Goal: Task Accomplishment & Management: Manage account settings

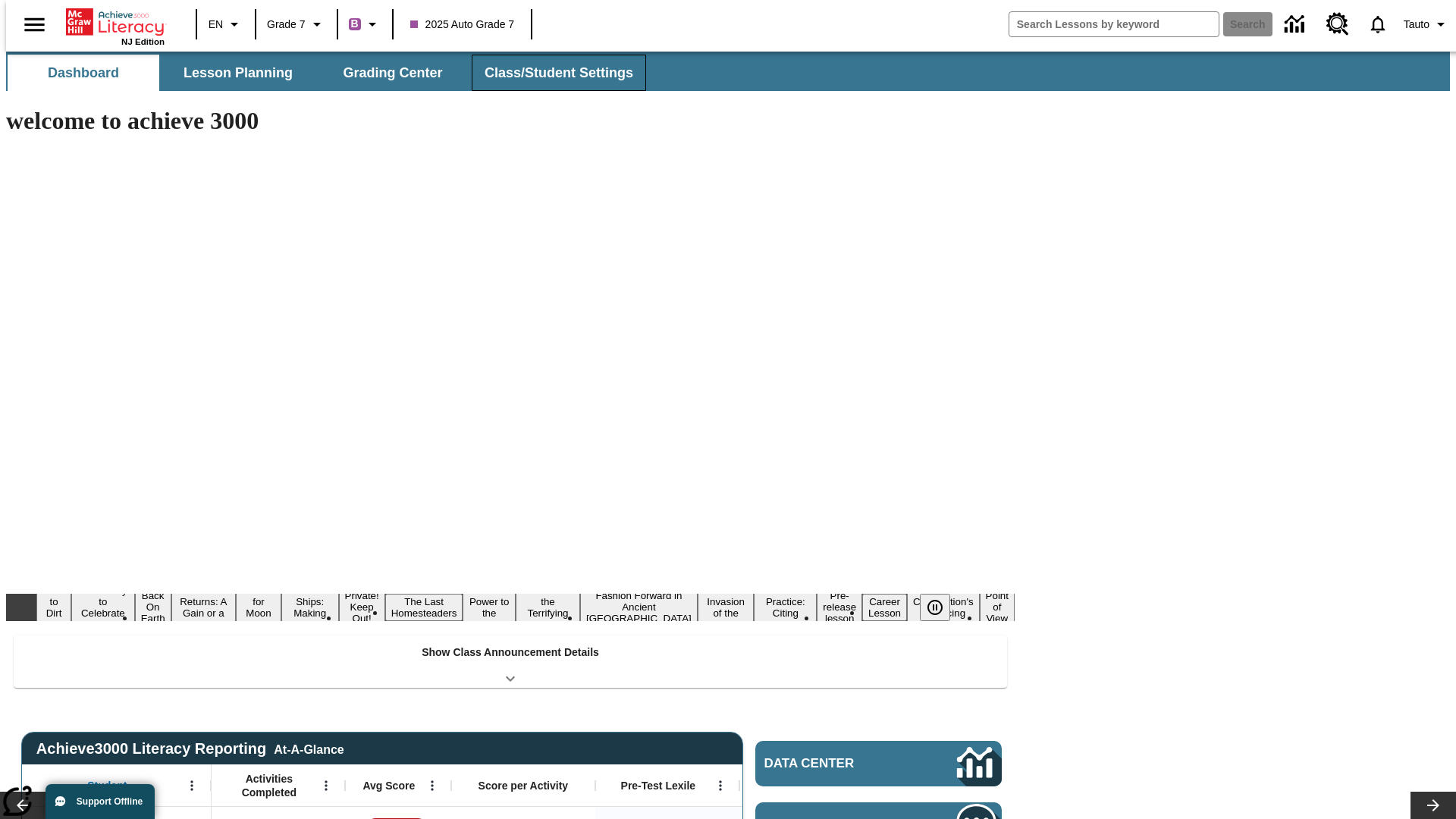
click at [551, 73] on button "Class/Student Settings" at bounding box center [559, 73] width 174 height 36
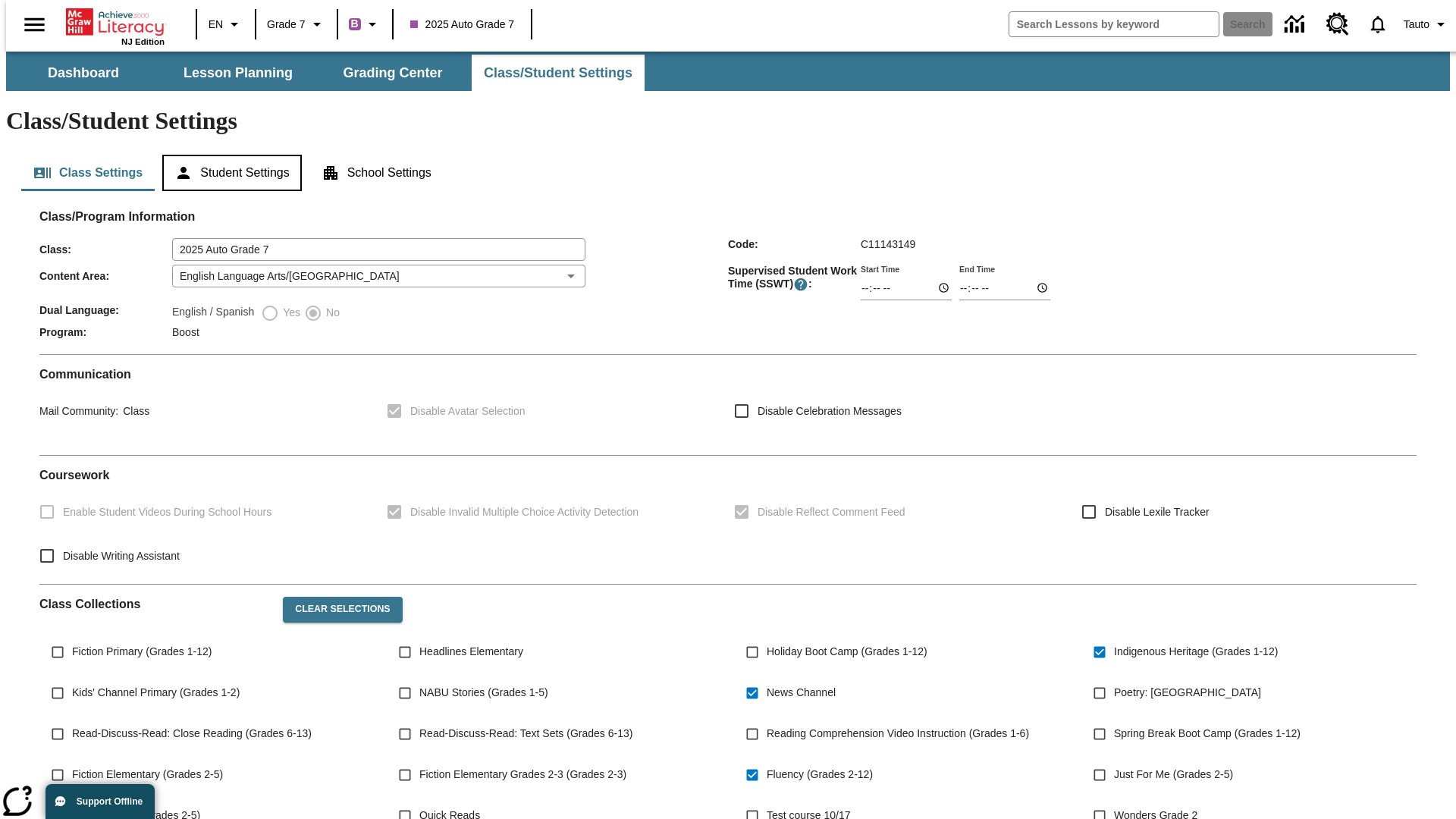
click at [228, 154] on button "Student Settings" at bounding box center [232, 172] width 139 height 36
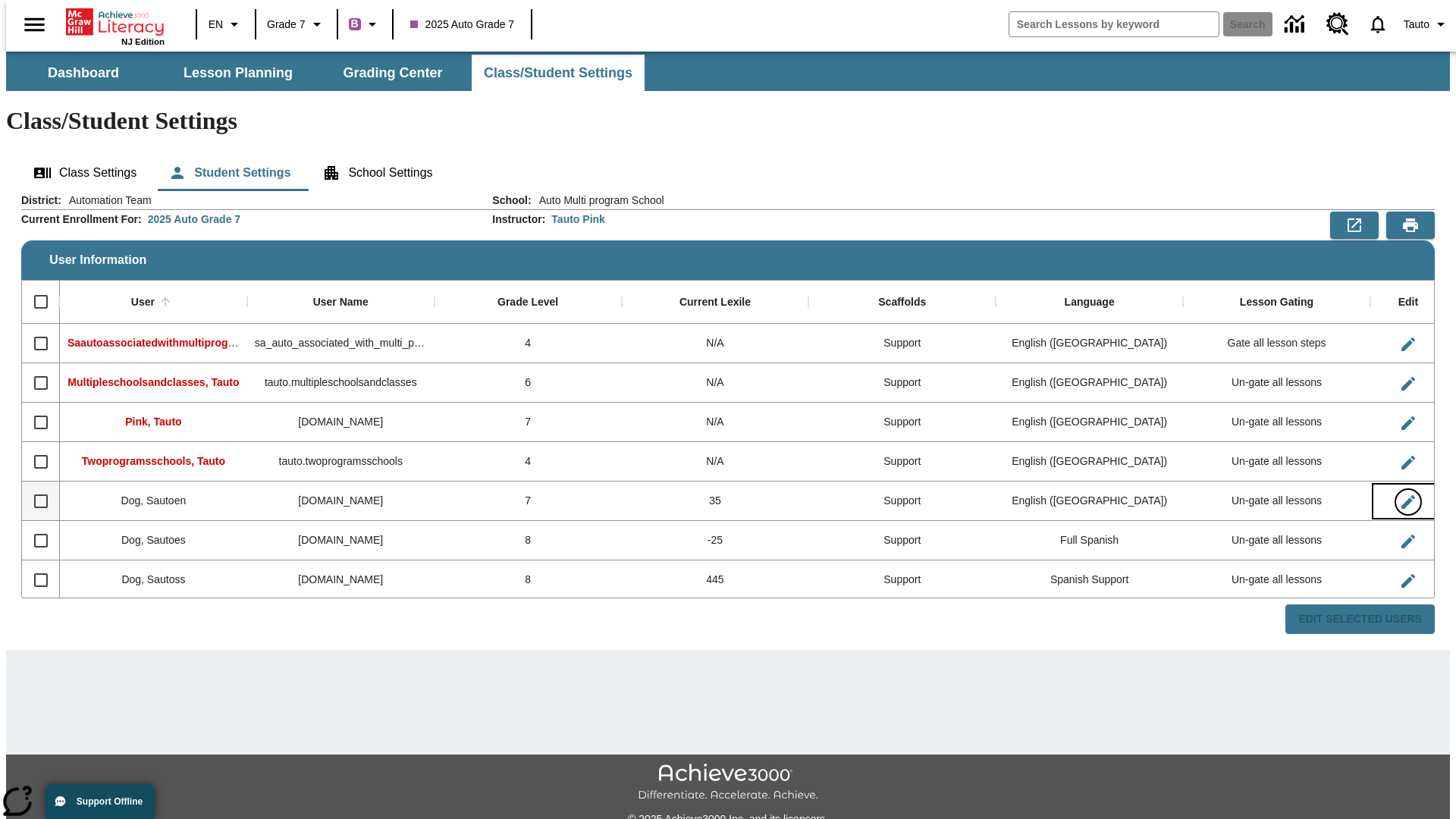
click at [1401, 495] on icon "Edit User" at bounding box center [1408, 502] width 14 height 14
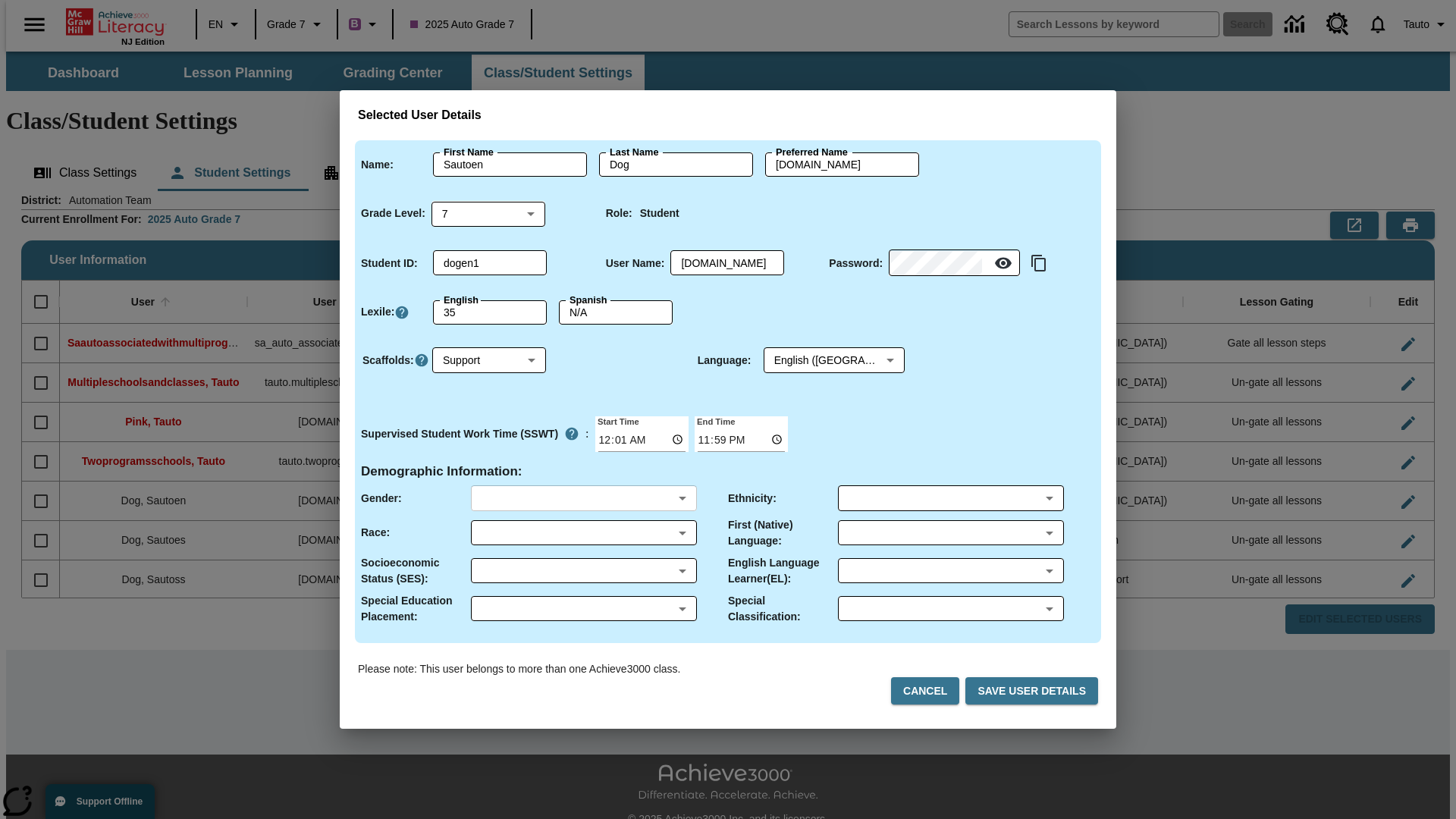
click at [583, 498] on body "Skip to main content NJ Edition EN Grade 7 B 2025 Auto Grade 7 Search 0 Tauto D…" at bounding box center [728, 451] width 1444 height 800
click at [583, 532] on body "Skip to main content NJ Edition EN Grade 7 B 2025 Auto Grade 7 Search 0 Tauto D…" at bounding box center [728, 451] width 1444 height 800
click at [583, 570] on body "Skip to main content NJ Edition EN Grade 7 B 2025 Auto Grade 7 Search 0 Tauto D…" at bounding box center [728, 451] width 1444 height 800
click at [583, 608] on body "Skip to main content NJ Edition EN Grade 7 B 2025 Auto Grade 7 Search 0 Tauto D…" at bounding box center [728, 451] width 1444 height 800
click at [950, 498] on body "Skip to main content NJ Edition EN Grade 7 B 2025 Auto Grade 7 Search 0 Tauto D…" at bounding box center [728, 451] width 1444 height 800
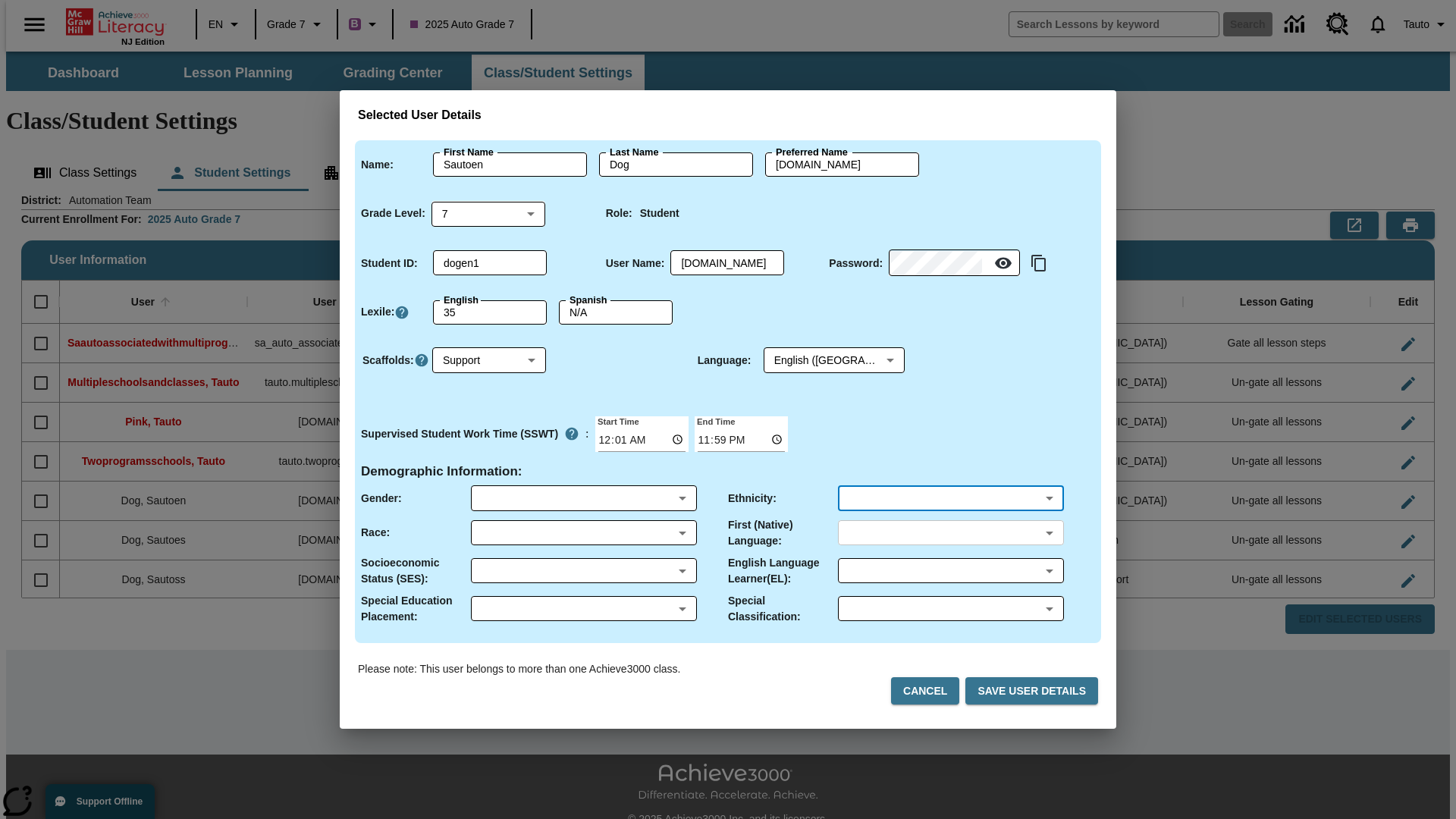
click at [950, 532] on body "Skip to main content NJ Edition EN Grade 7 B 2025 Auto Grade 7 Search 0 Tauto D…" at bounding box center [728, 451] width 1444 height 800
click at [950, 570] on body "Skip to main content NJ Edition EN Grade 7 B 2025 Auto Grade 7 Search 0 Tauto D…" at bounding box center [728, 451] width 1444 height 800
